Goal: Information Seeking & Learning: Learn about a topic

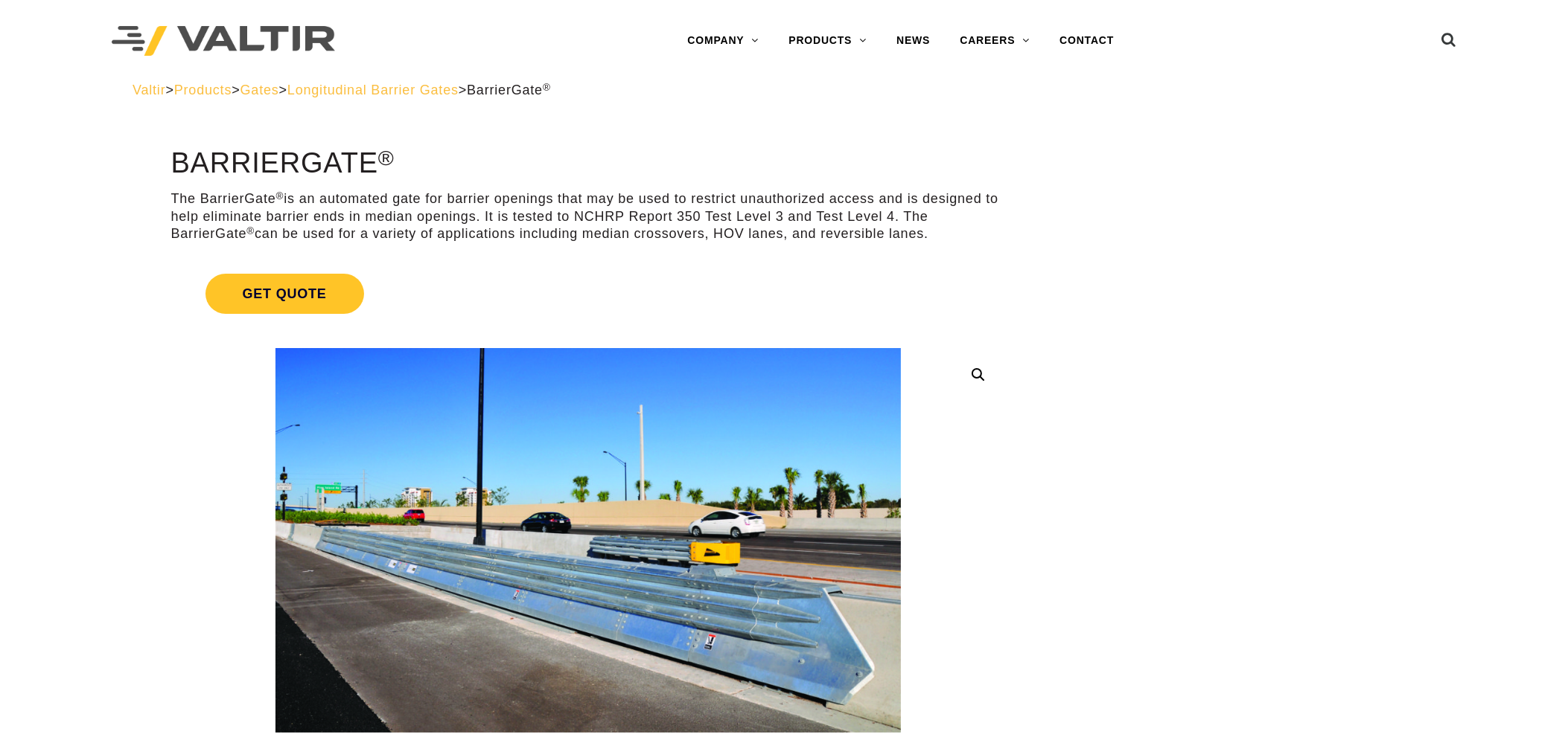
click at [459, 89] on span "Longitudinal Barrier Gates" at bounding box center [373, 90] width 171 height 15
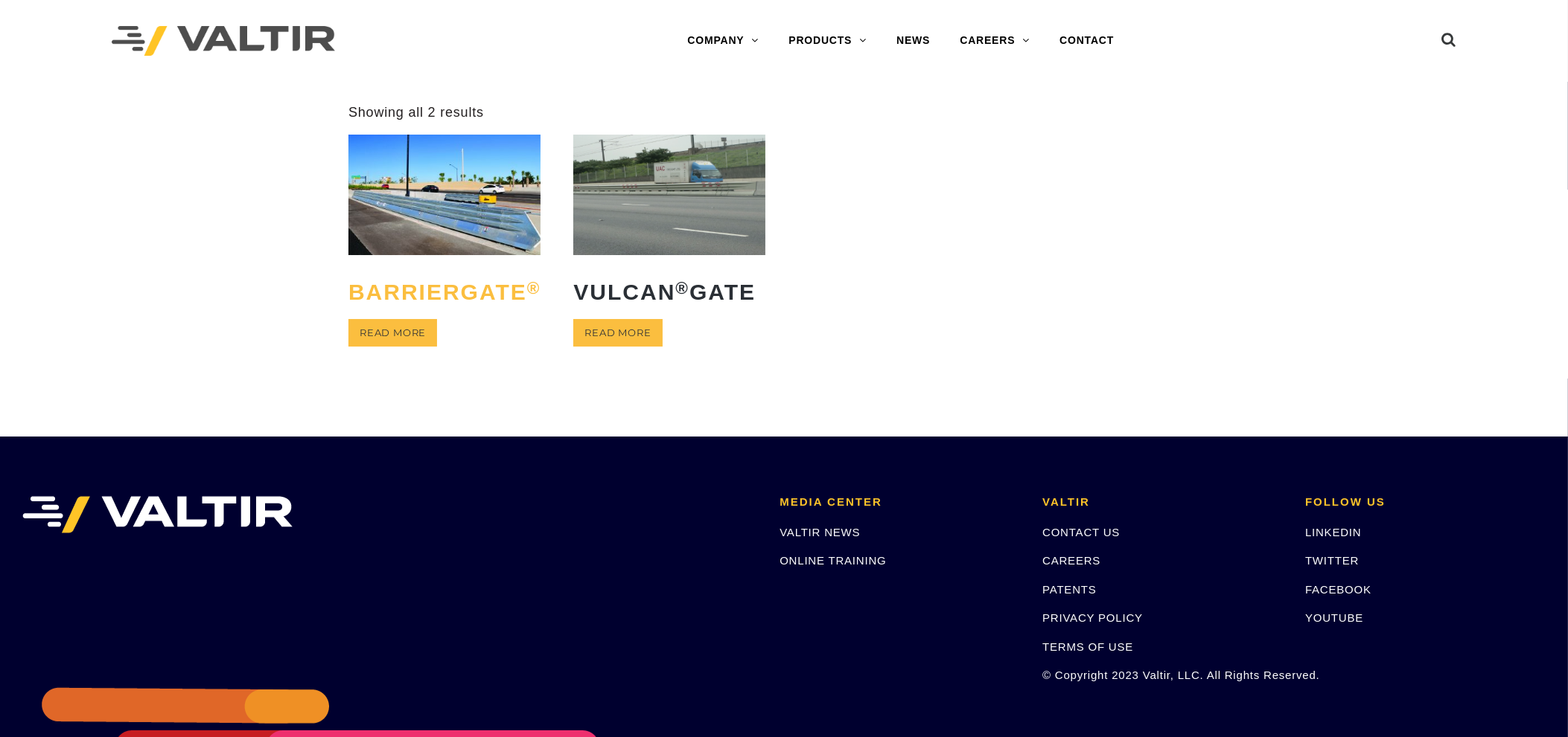
click at [460, 281] on h2 "BarrierGate ®" at bounding box center [444, 291] width 192 height 47
click at [615, 320] on link "Read more" at bounding box center [617, 333] width 88 height 28
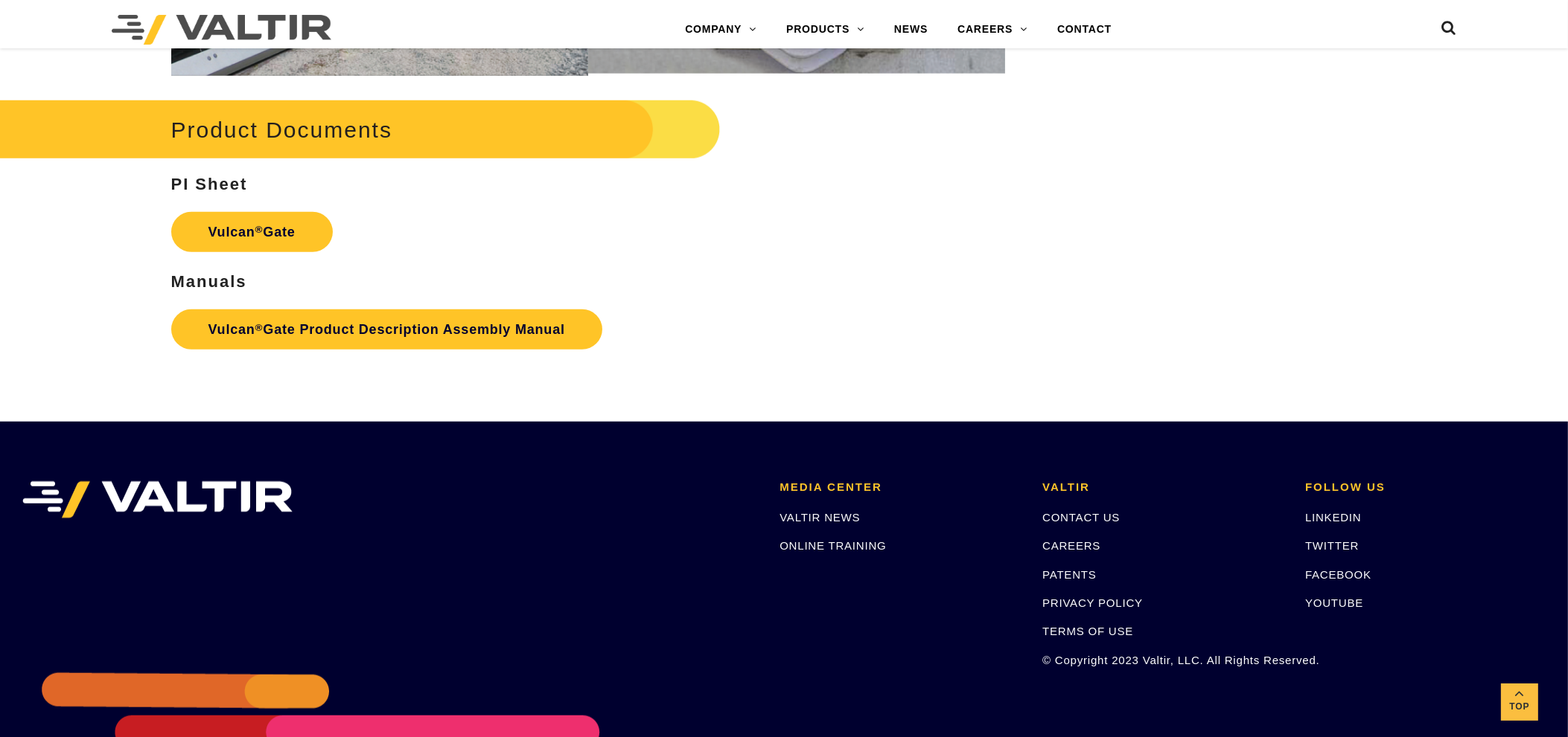
scroll to position [1799, 0]
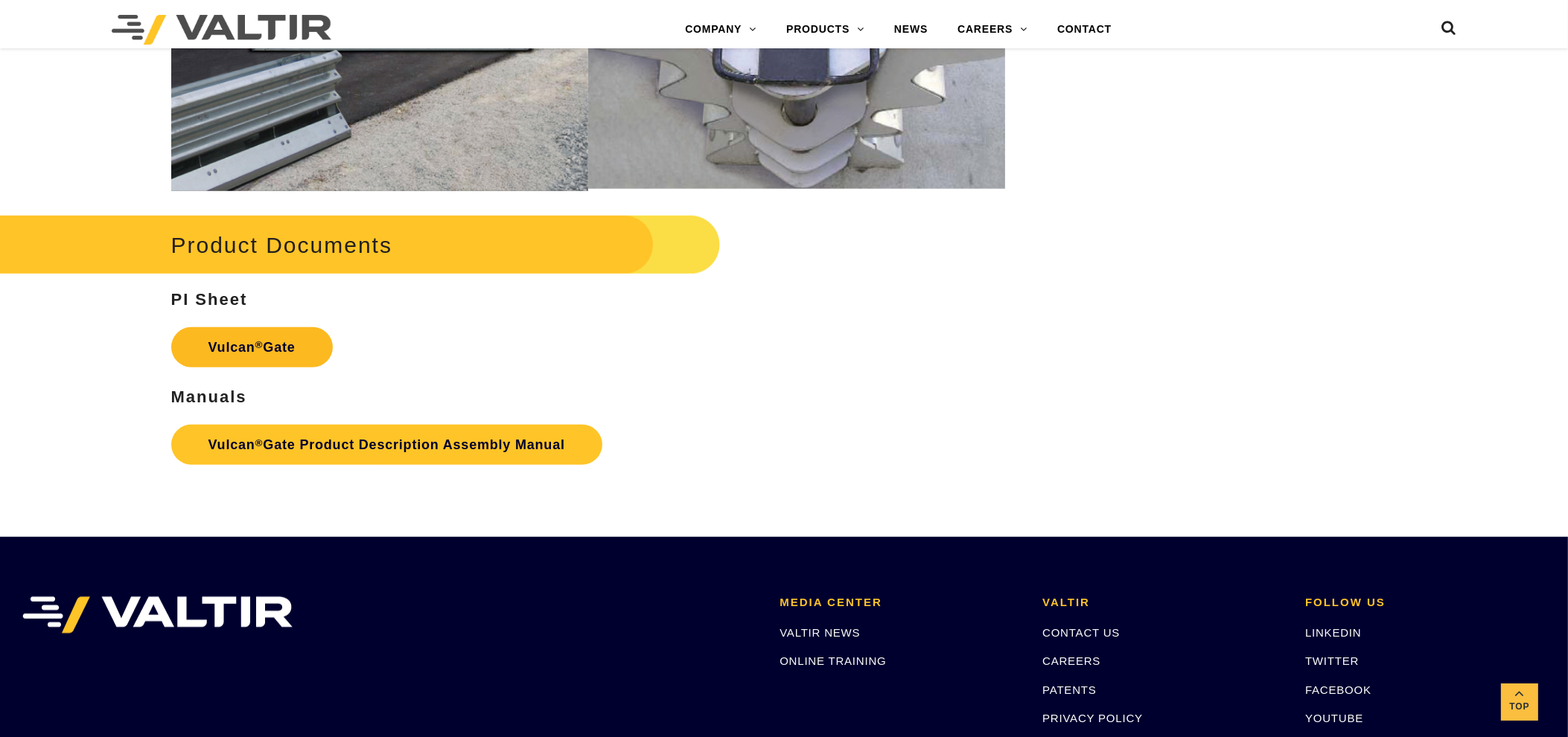
click at [287, 364] on link "Vulcan ® Gate" at bounding box center [252, 347] width 162 height 40
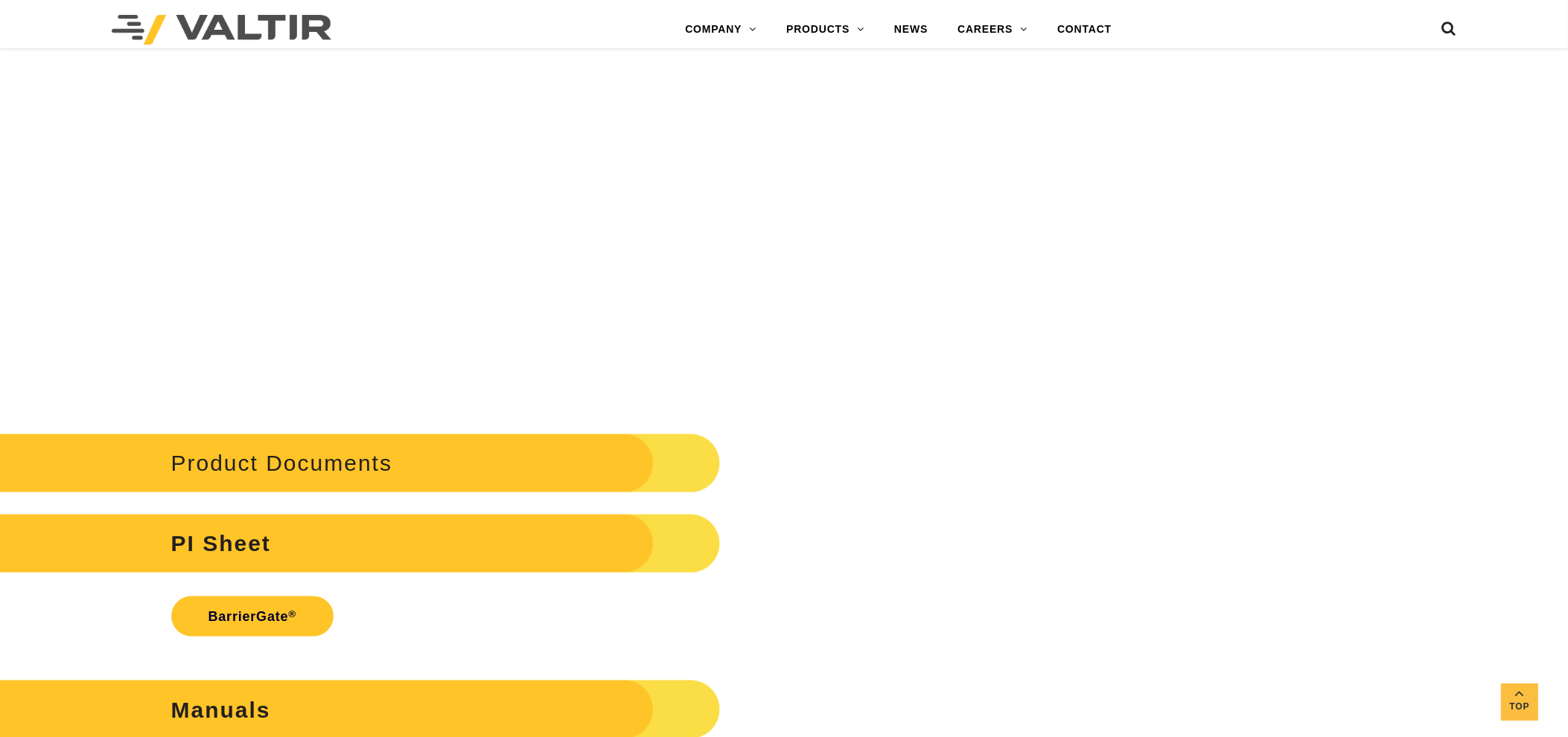
scroll to position [3608, 0]
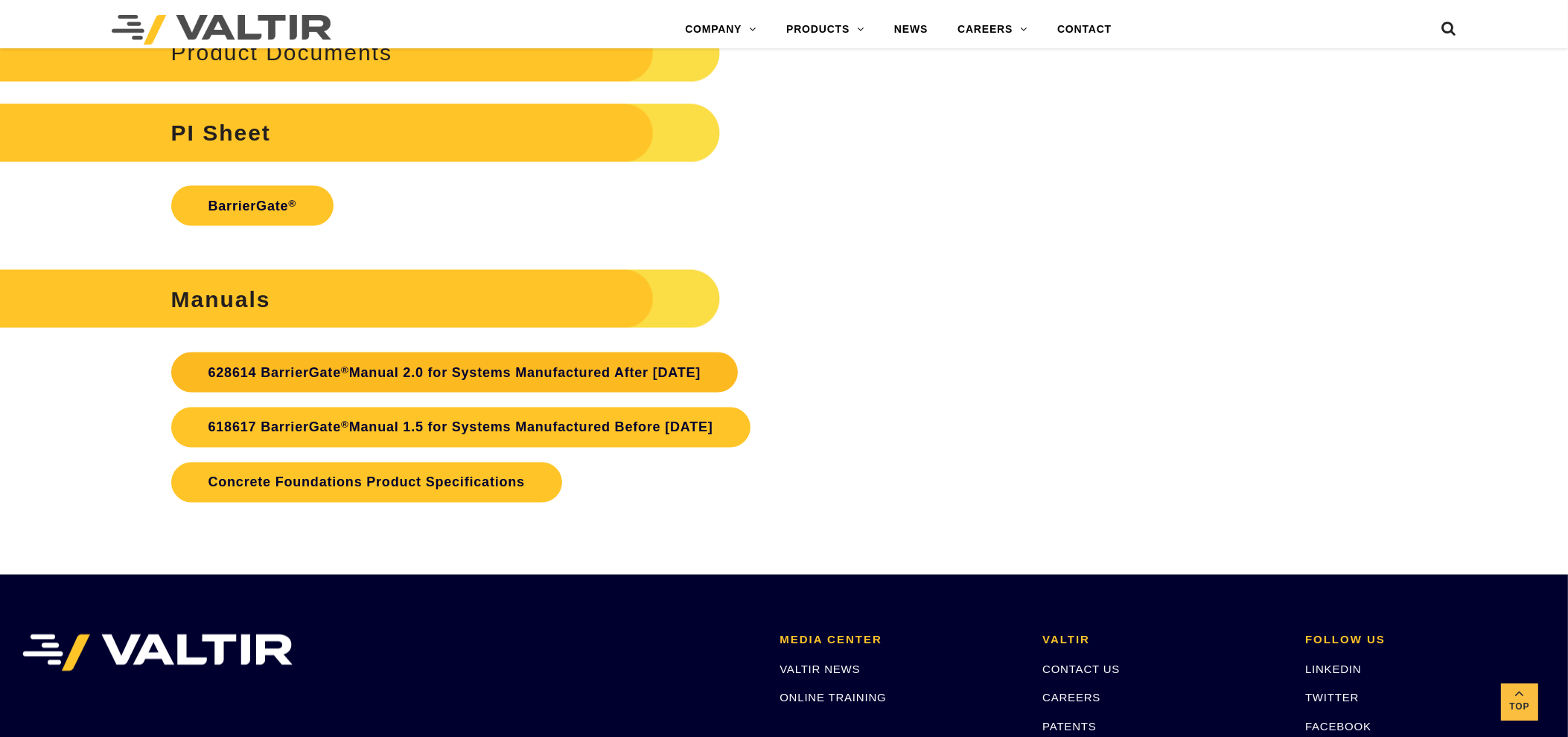
click at [552, 381] on link "628614 BarrierGate ® Manual 2.0 for Systems Manufactured After [DATE]" at bounding box center [455, 373] width 567 height 40
